Goal: Find specific page/section: Find specific page/section

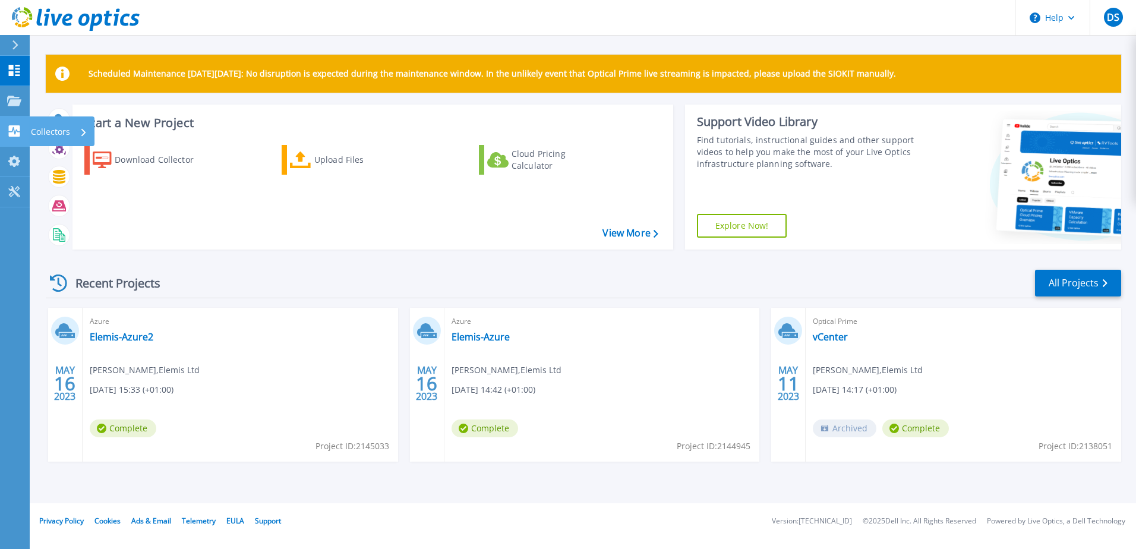
click at [40, 132] on p "Collectors" at bounding box center [50, 131] width 39 height 31
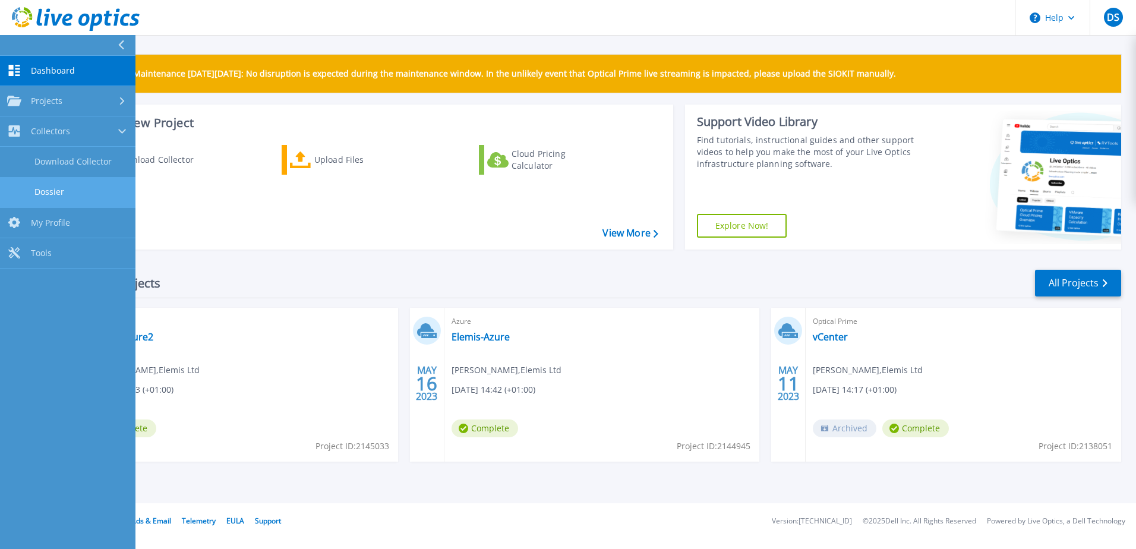
click at [59, 185] on link "Dossier" at bounding box center [67, 192] width 135 height 30
